Goal: Navigation & Orientation: Find specific page/section

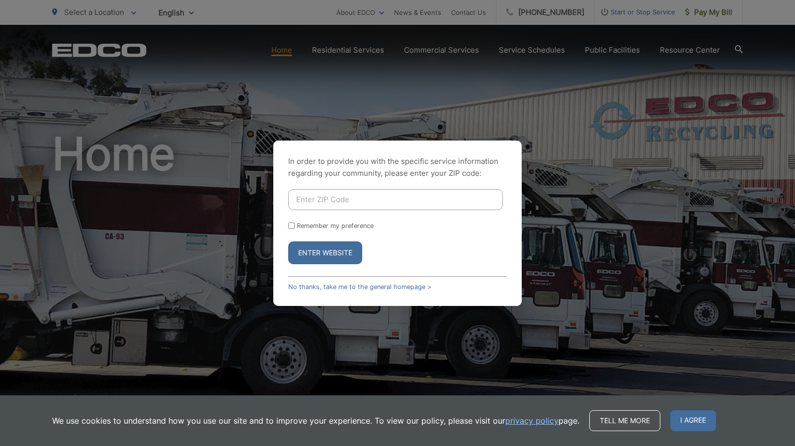
click at [402, 193] on input "Enter ZIP Code" at bounding box center [395, 199] width 215 height 21
type input "92069"
click at [288, 241] on button "Enter Website" at bounding box center [325, 252] width 74 height 23
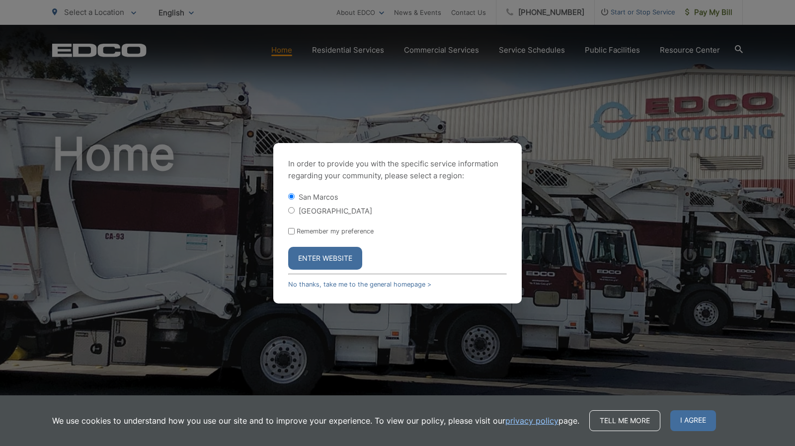
click at [352, 259] on button "Enter Website" at bounding box center [325, 258] width 74 height 23
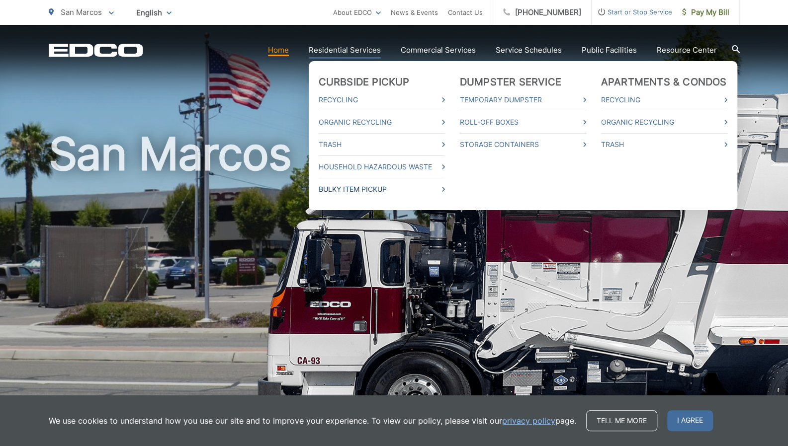
click at [426, 188] on link "Bulky Item Pickup" at bounding box center [381, 189] width 126 height 12
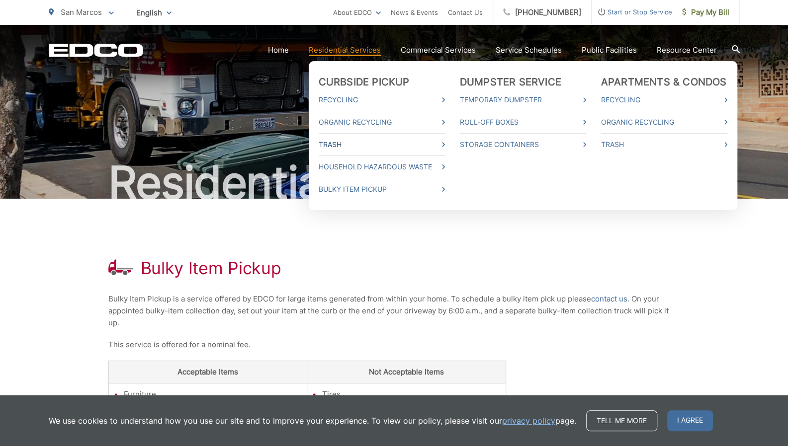
click at [443, 140] on link "Trash" at bounding box center [381, 145] width 126 height 12
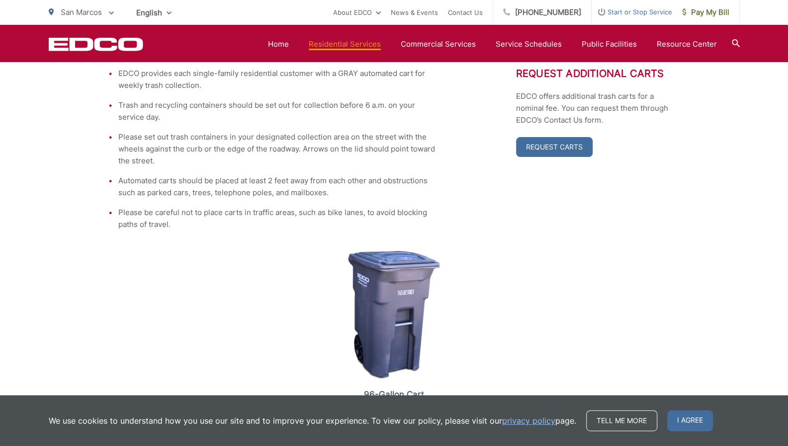
scroll to position [167, 0]
